Goal: Information Seeking & Learning: Check status

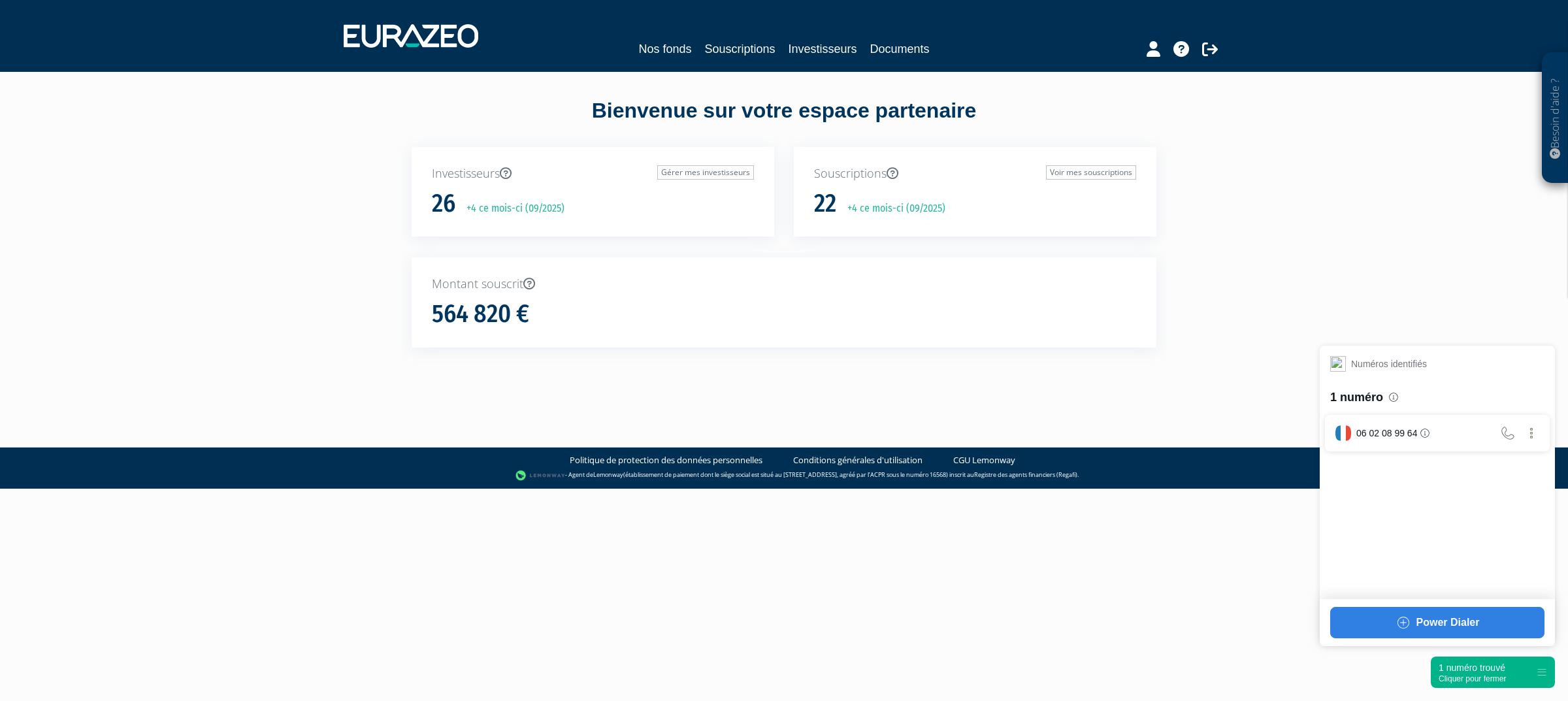
click at [1483, 489] on html "Besoin d'aide ? × J'ai besoin d'aide Si vous avez une question à propos du fonc…" at bounding box center [784, 244] width 1568 height 489
click at [1479, 686] on div "1 numéro trouvé Cliquer pour fermer" at bounding box center [1492, 672] width 124 height 31
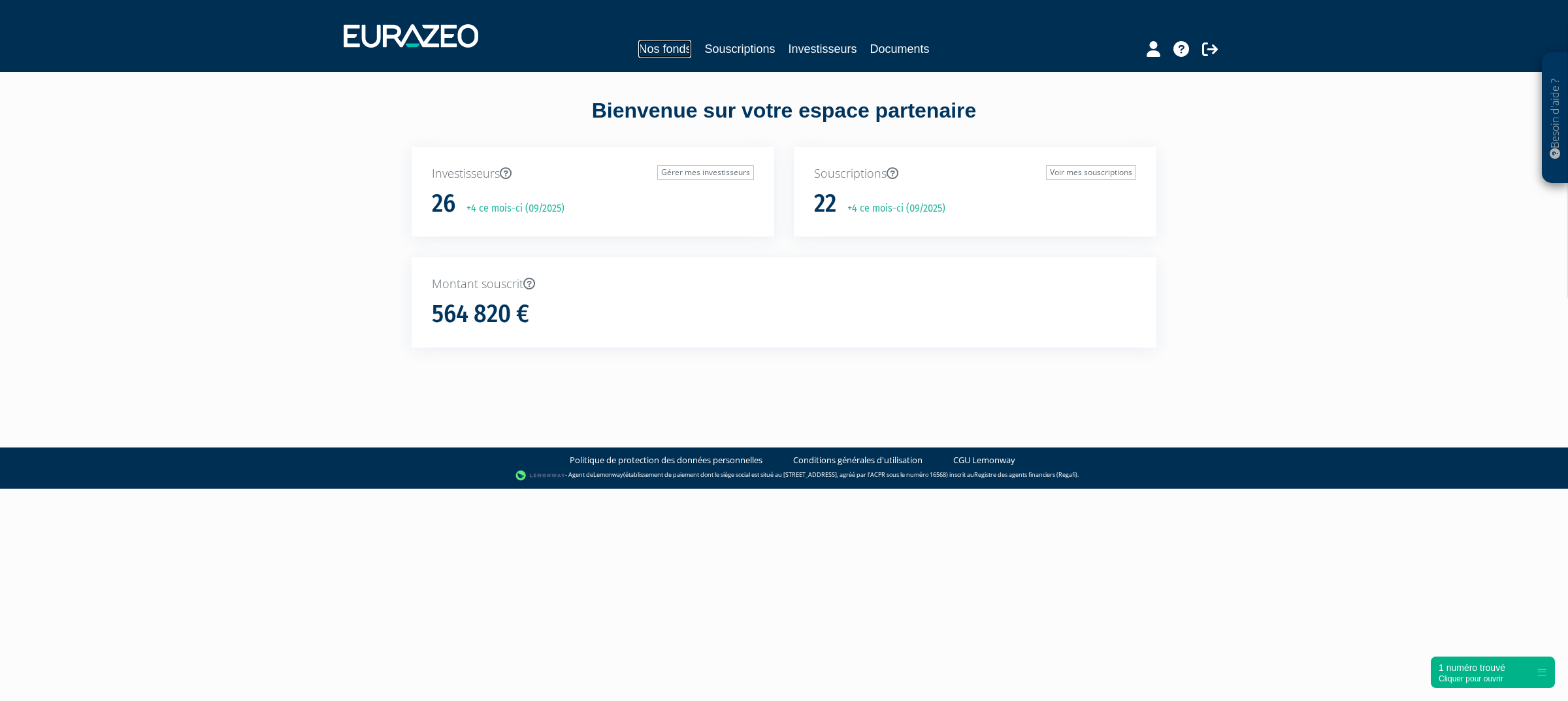
click at [663, 45] on link "Nos fonds" at bounding box center [664, 49] width 53 height 18
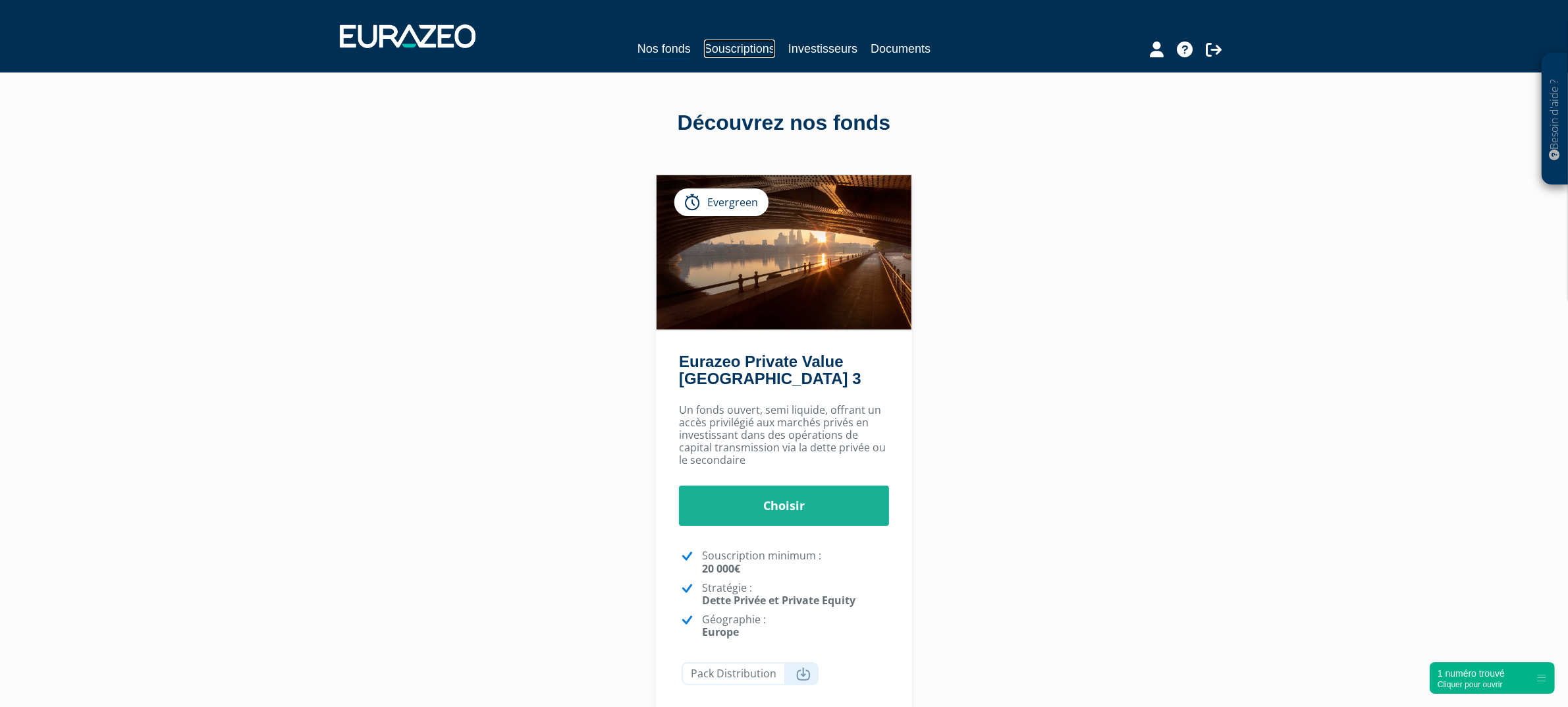
click at [725, 47] on link "Souscriptions" at bounding box center [739, 48] width 71 height 18
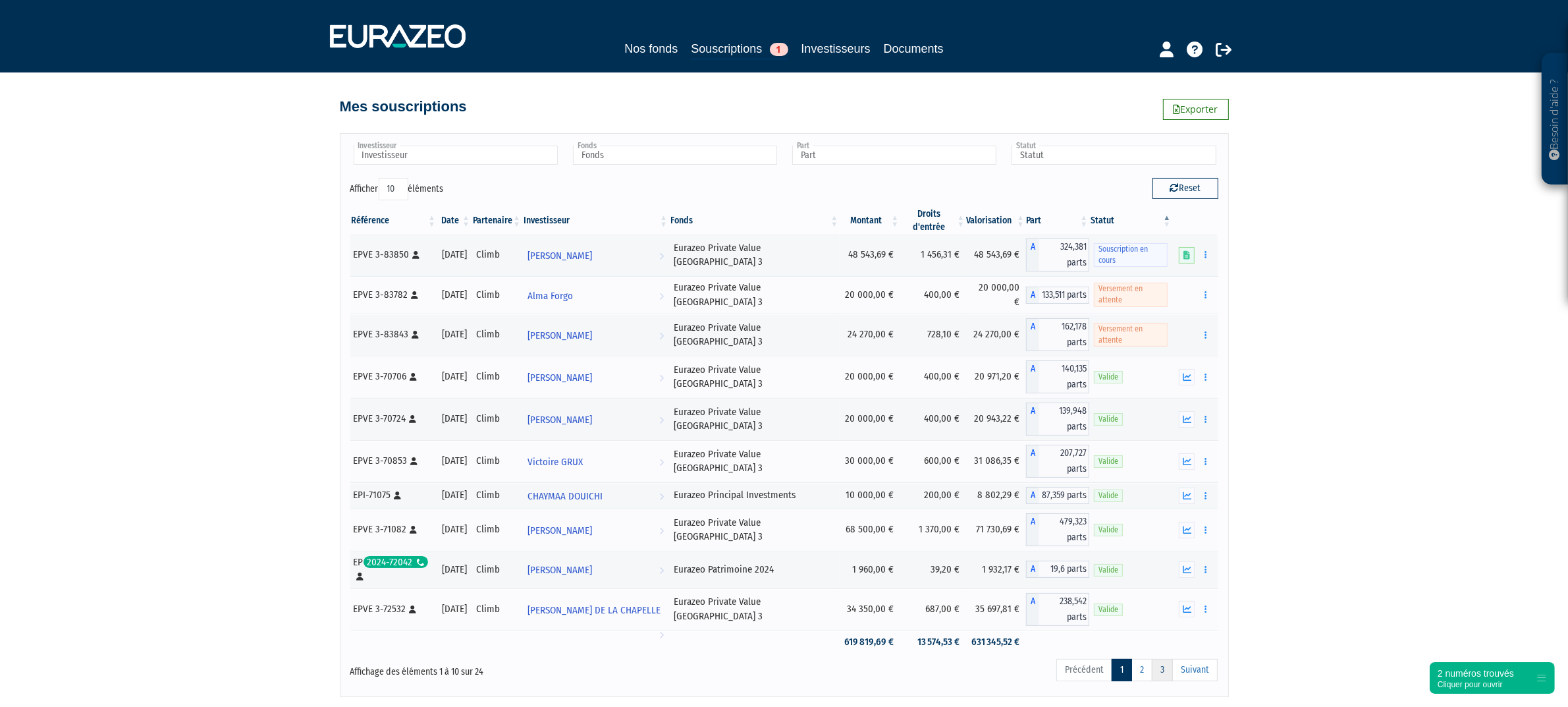
click at [1165, 662] on link "3" at bounding box center [1163, 669] width 21 height 22
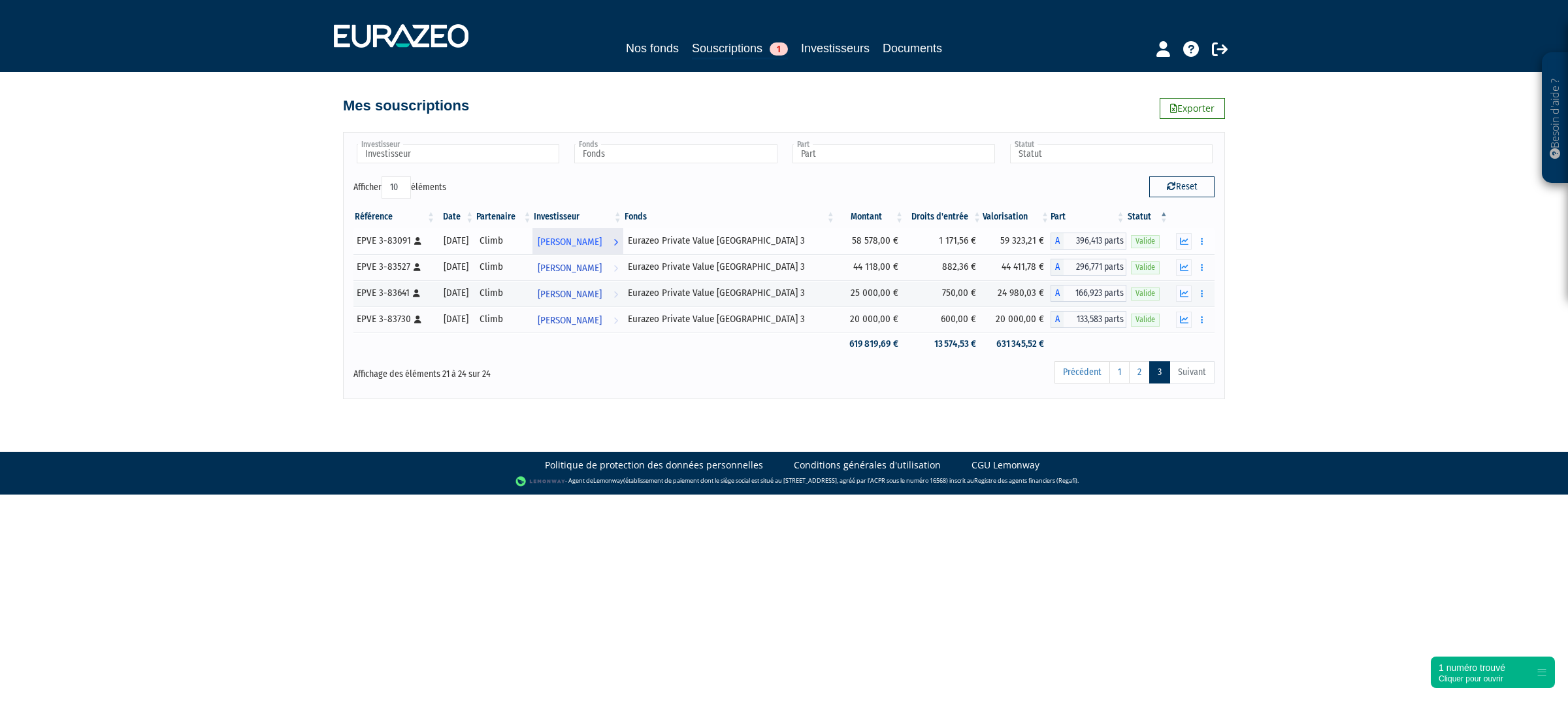
click at [622, 242] on link "Axelle DEFOSSE Voir l'investisseur" at bounding box center [577, 242] width 90 height 26
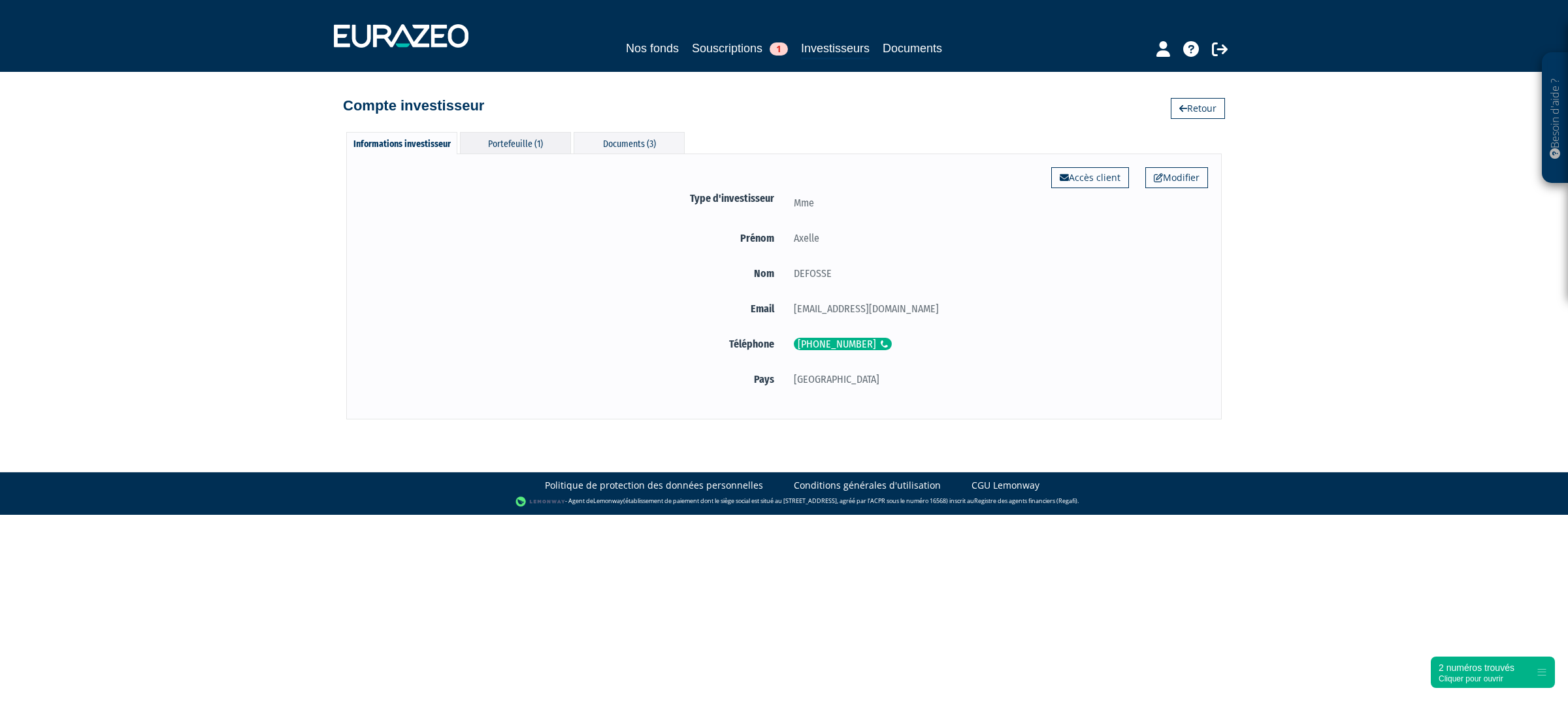
click at [518, 141] on div "Portefeuille (1)" at bounding box center [515, 142] width 111 height 22
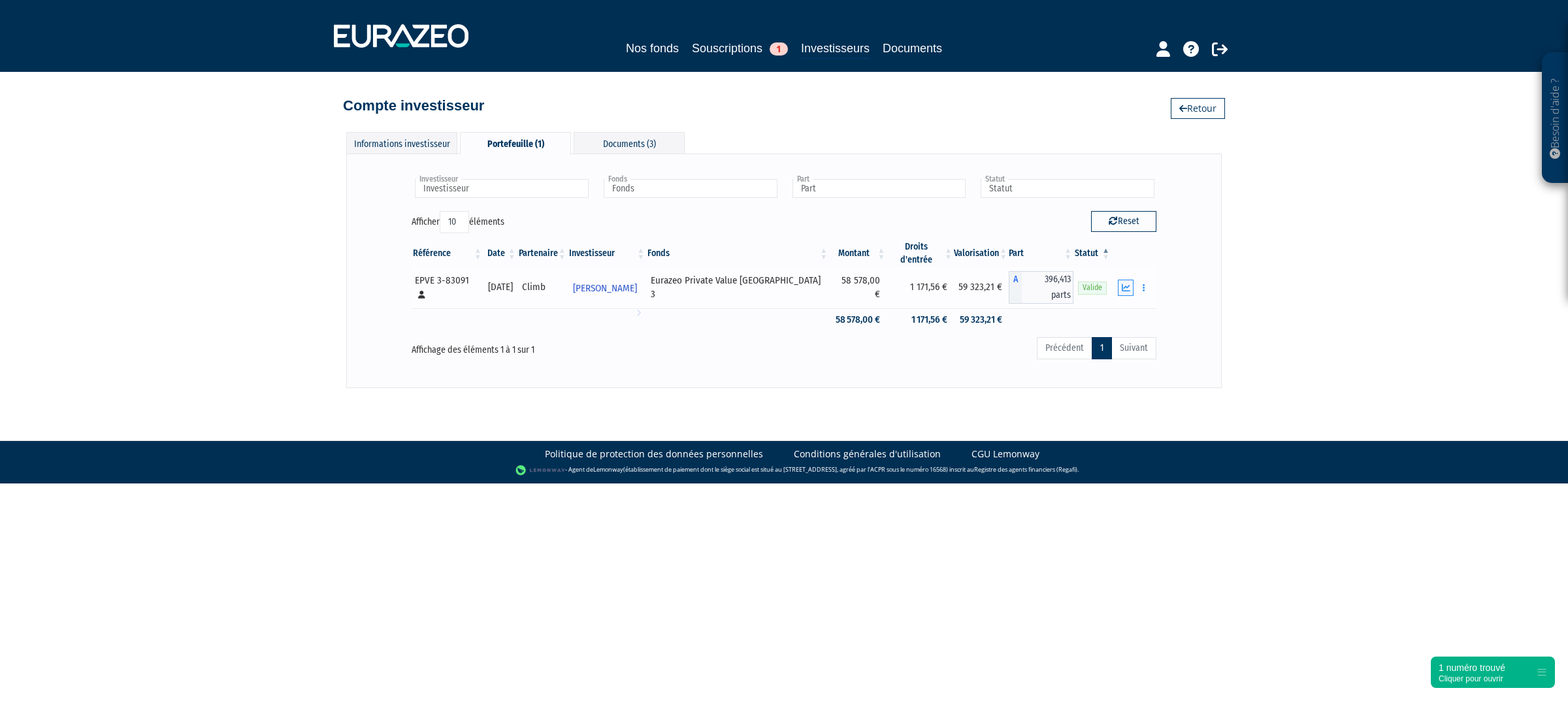
click at [1124, 284] on button "button" at bounding box center [1125, 288] width 16 height 17
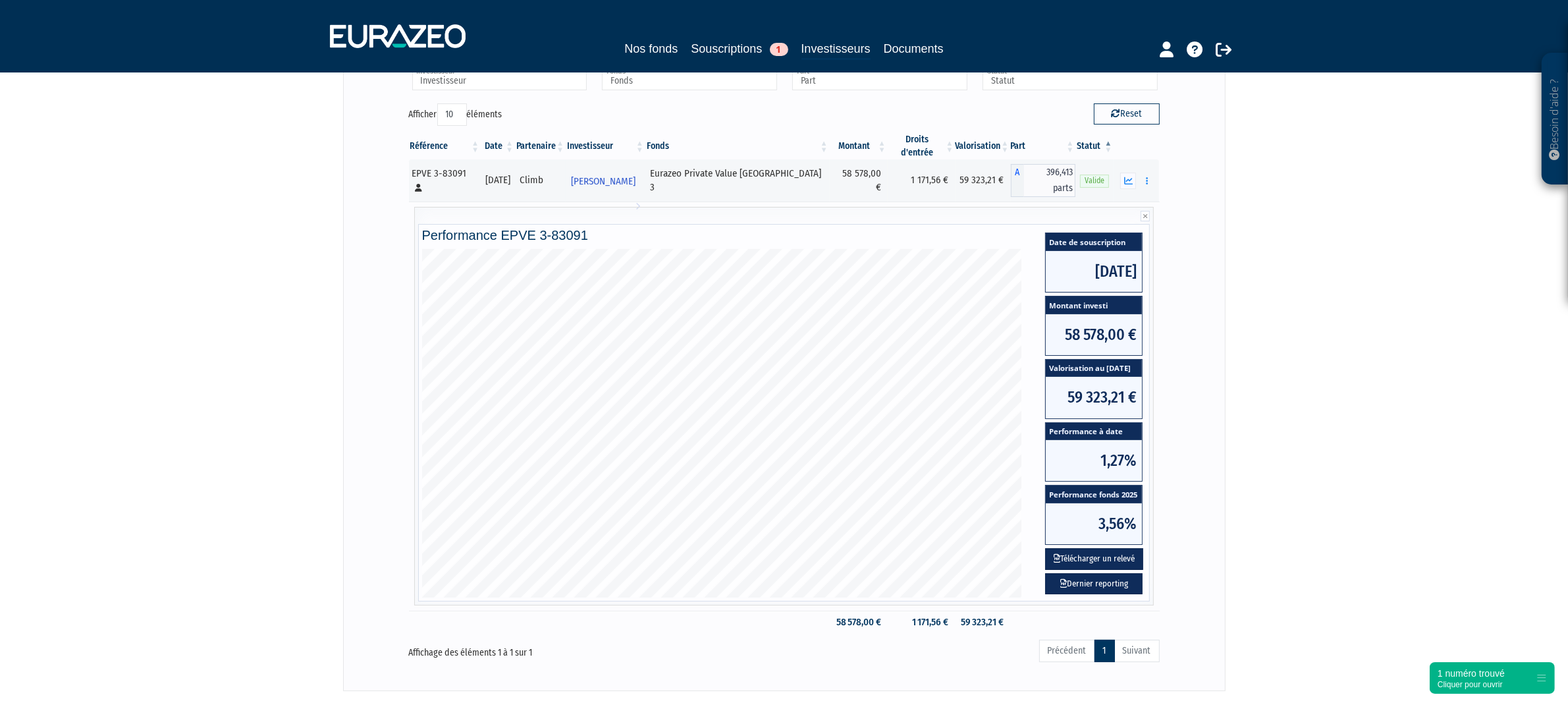
scroll to position [83, 0]
